Goal: Find specific page/section: Find specific page/section

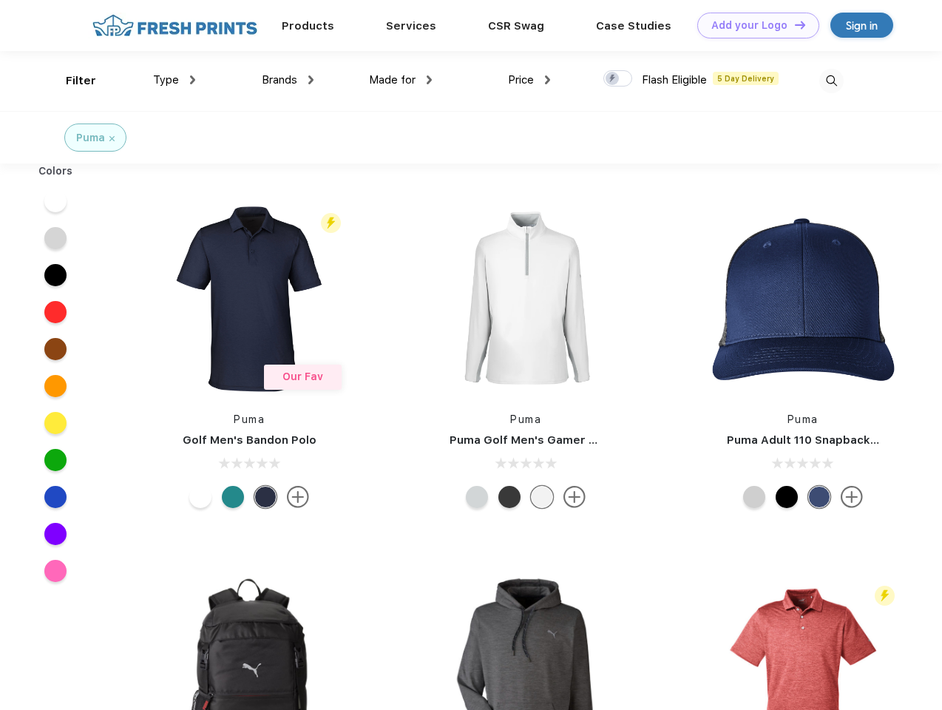
scroll to position [1, 0]
click at [753, 25] on link "Add your Logo Design Tool" at bounding box center [758, 26] width 122 height 26
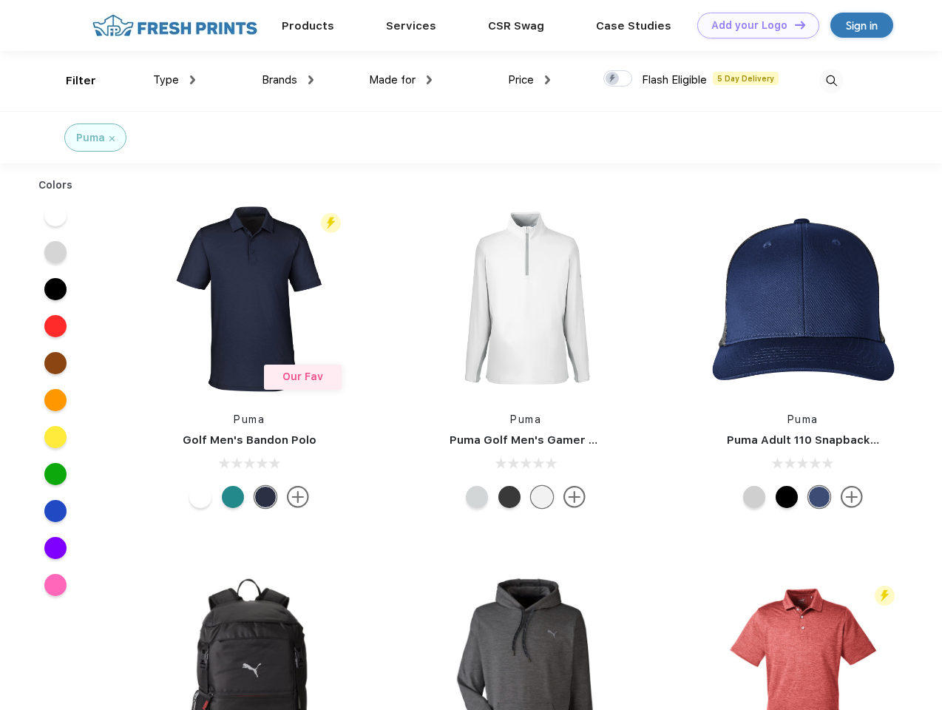
click at [0, 0] on div "Design Tool" at bounding box center [0, 0] width 0 height 0
click at [793, 24] on link "Add your Logo Design Tool" at bounding box center [758, 26] width 122 height 26
click at [71, 81] on div "Filter" at bounding box center [81, 80] width 30 height 17
click at [175, 80] on span "Type" at bounding box center [166, 79] width 26 height 13
click at [288, 80] on span "Brands" at bounding box center [279, 79] width 35 height 13
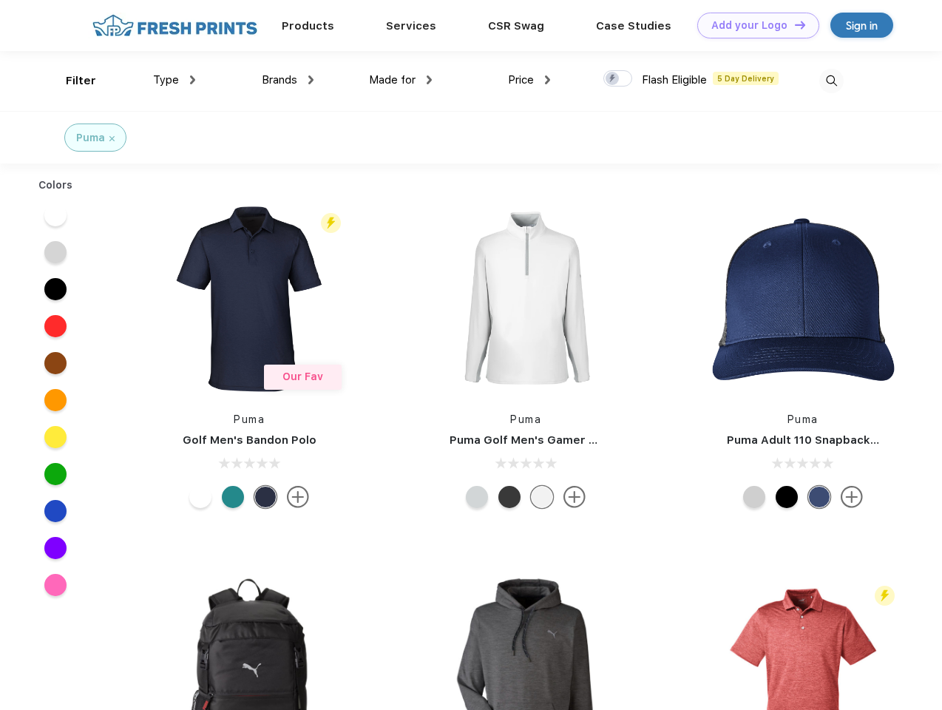
click at [401, 80] on span "Made for" at bounding box center [392, 79] width 47 height 13
click at [529, 80] on span "Price" at bounding box center [521, 79] width 26 height 13
click at [618, 79] on div at bounding box center [617, 78] width 29 height 16
click at [613, 79] on input "checkbox" at bounding box center [608, 75] width 10 height 10
click at [831, 81] on img at bounding box center [831, 81] width 24 height 24
